Goal: Transaction & Acquisition: Book appointment/travel/reservation

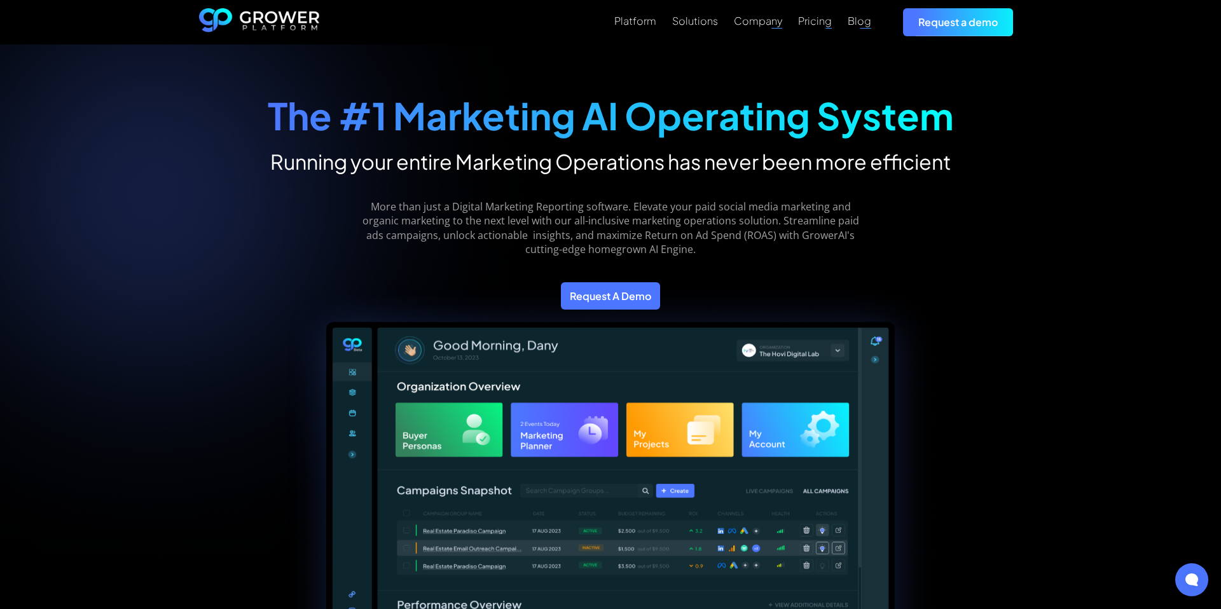
click at [960, 23] on link "Request a demo" at bounding box center [958, 21] width 110 height 27
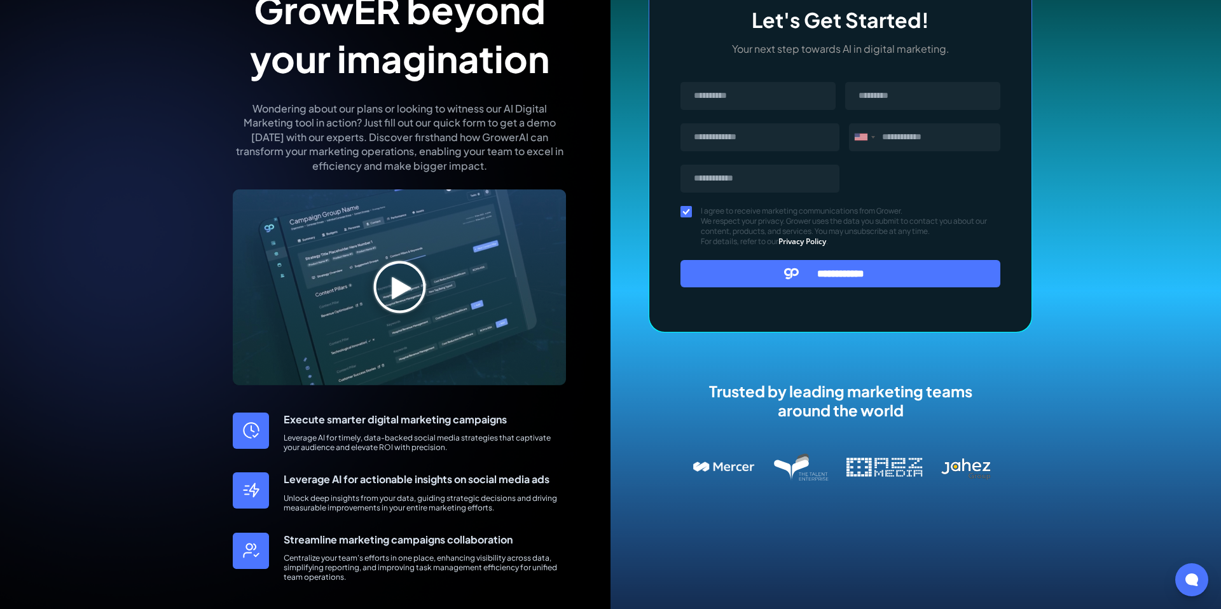
click at [400, 278] on img at bounding box center [399, 288] width 333 height 196
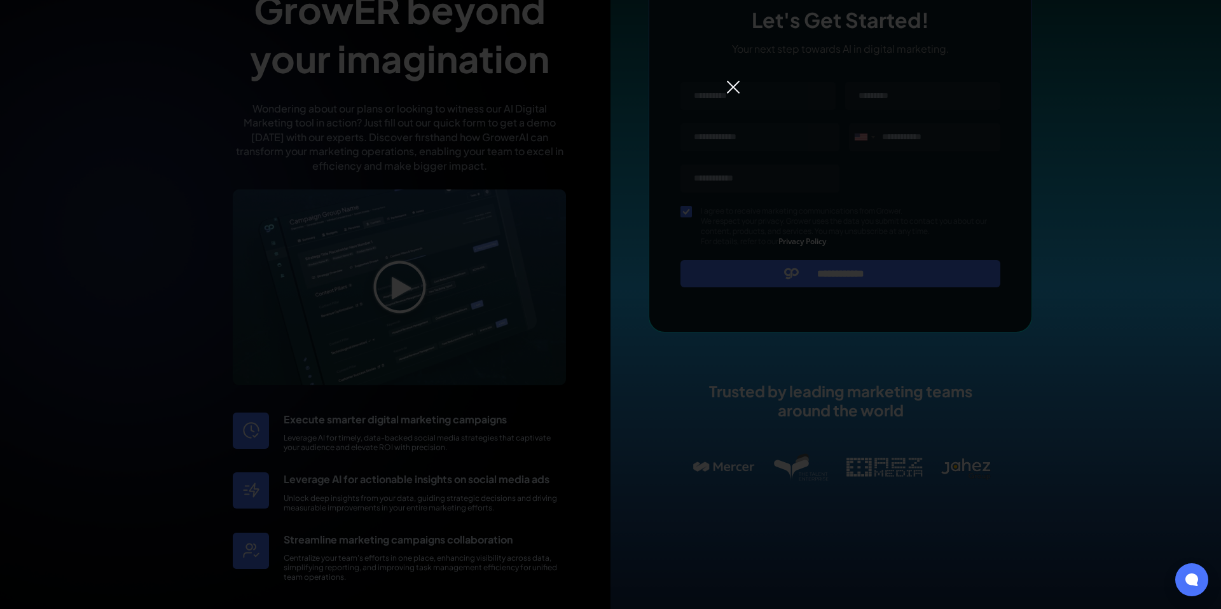
click at [736, 86] on img at bounding box center [733, 86] width 15 height 15
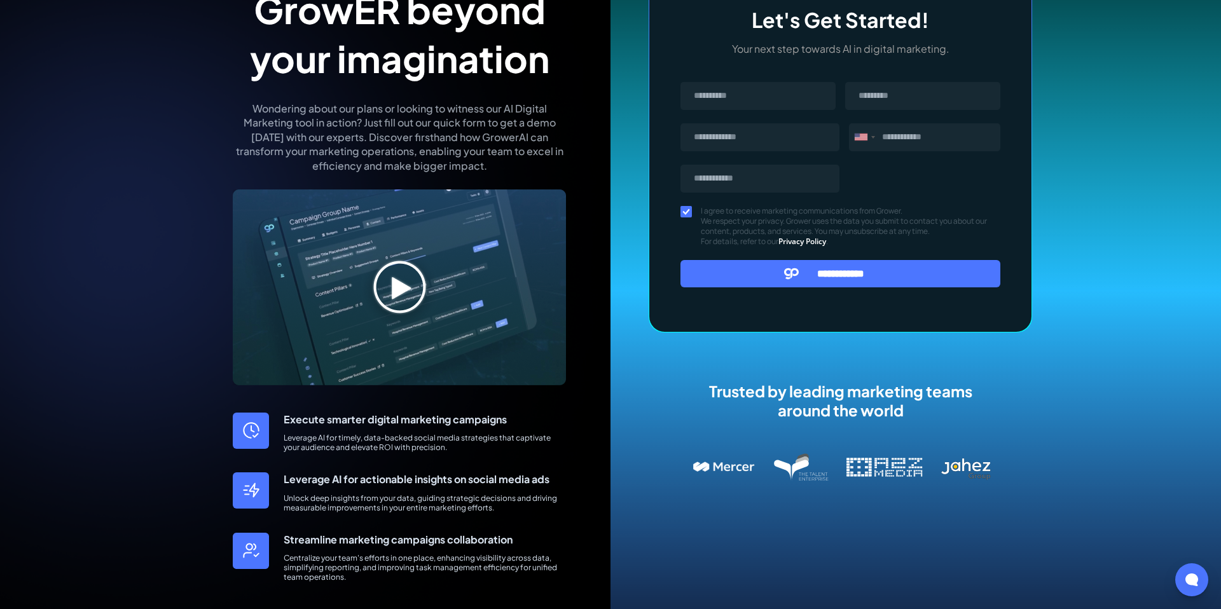
click at [394, 299] on img at bounding box center [399, 288] width 333 height 196
click at [396, 301] on img at bounding box center [399, 288] width 333 height 196
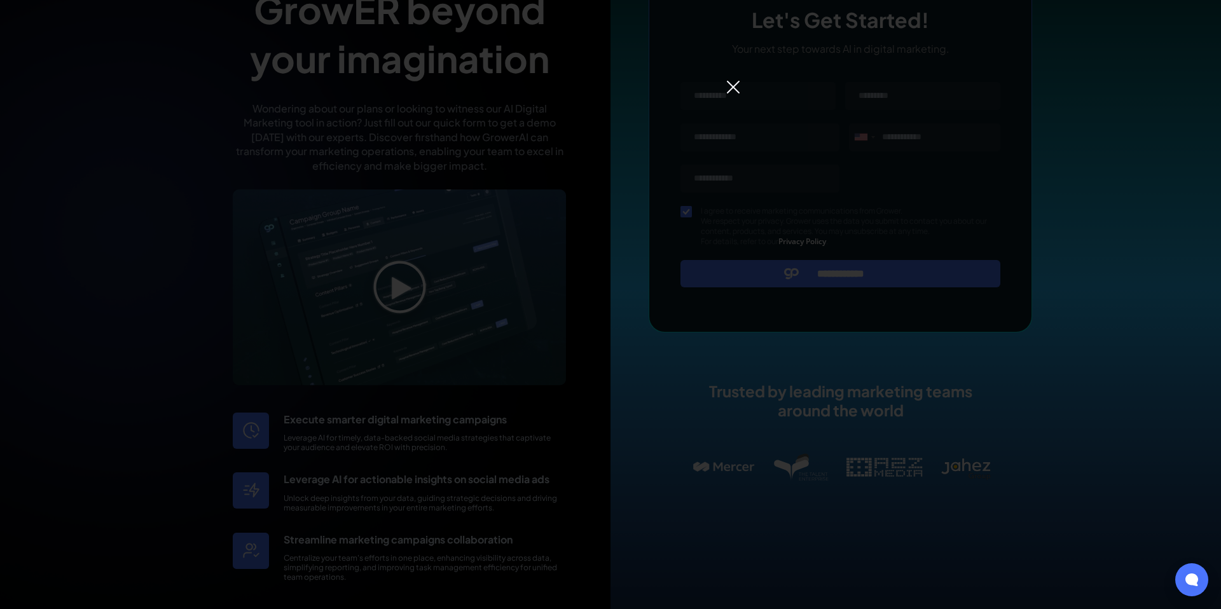
click at [244, 229] on div at bounding box center [610, 304] width 1221 height 609
click at [738, 88] on img at bounding box center [733, 86] width 15 height 15
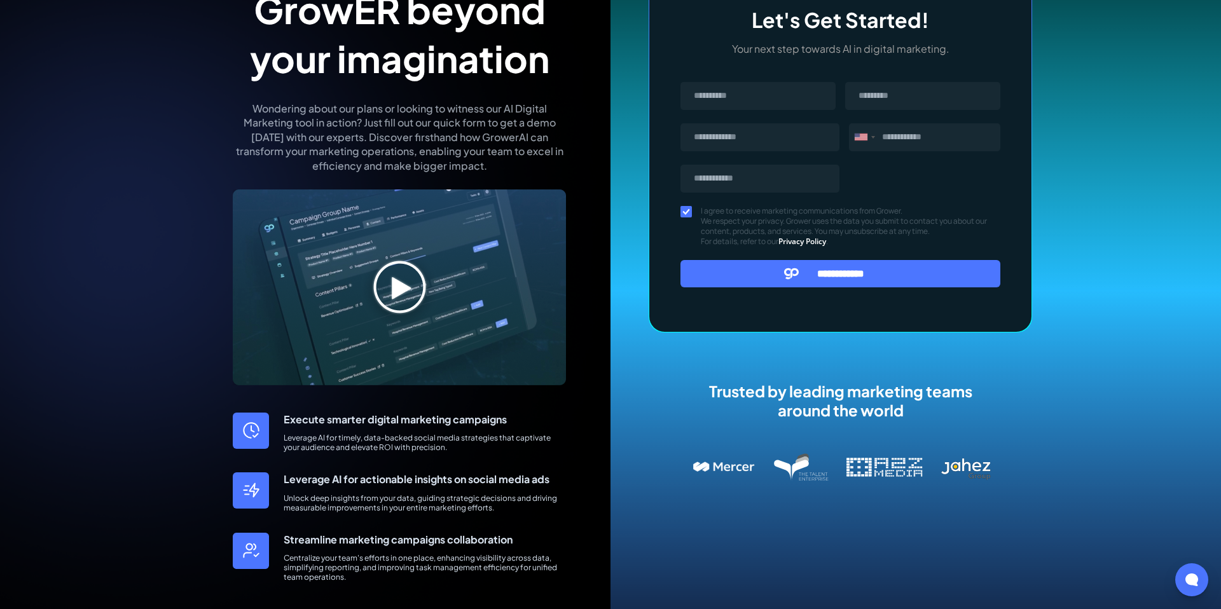
click at [396, 296] on img at bounding box center [399, 288] width 333 height 196
click at [400, 291] on img at bounding box center [399, 288] width 333 height 196
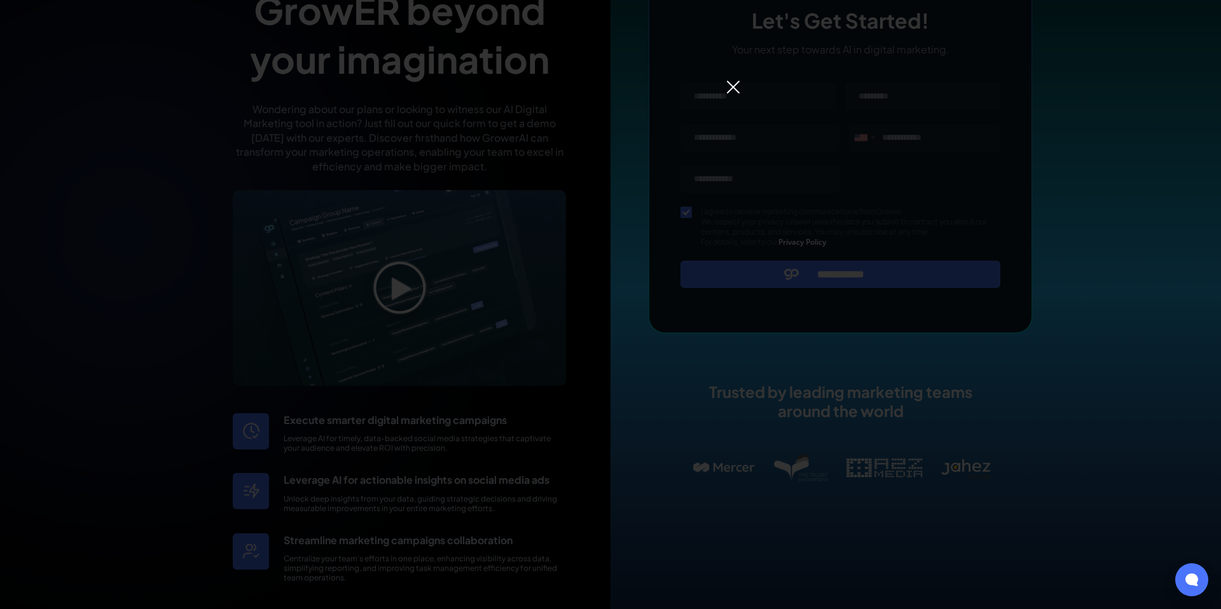
scroll to position [155, 0]
